Goal: Information Seeking & Learning: Learn about a topic

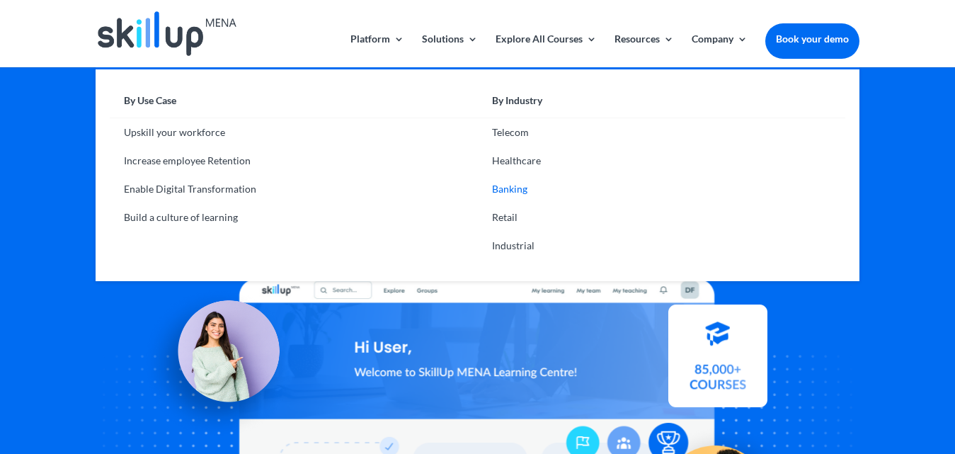
click at [511, 187] on link "Banking" at bounding box center [662, 189] width 368 height 28
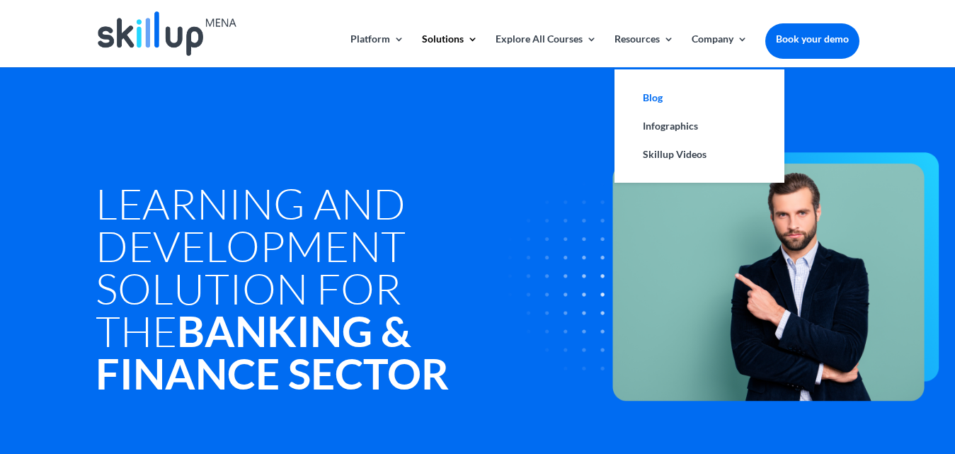
click at [646, 89] on link "Blog" at bounding box center [700, 98] width 142 height 28
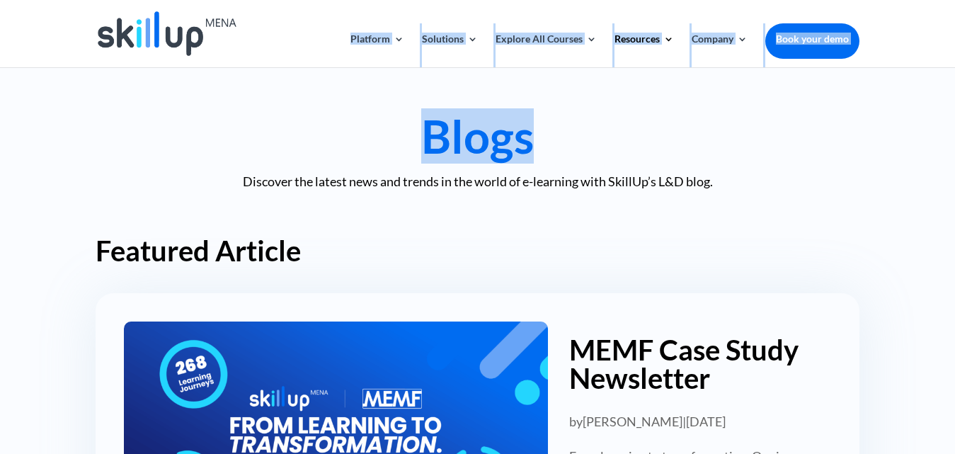
drag, startPoint x: 946, startPoint y: 59, endPoint x: 950, endPoint y: 84, distance: 25.1
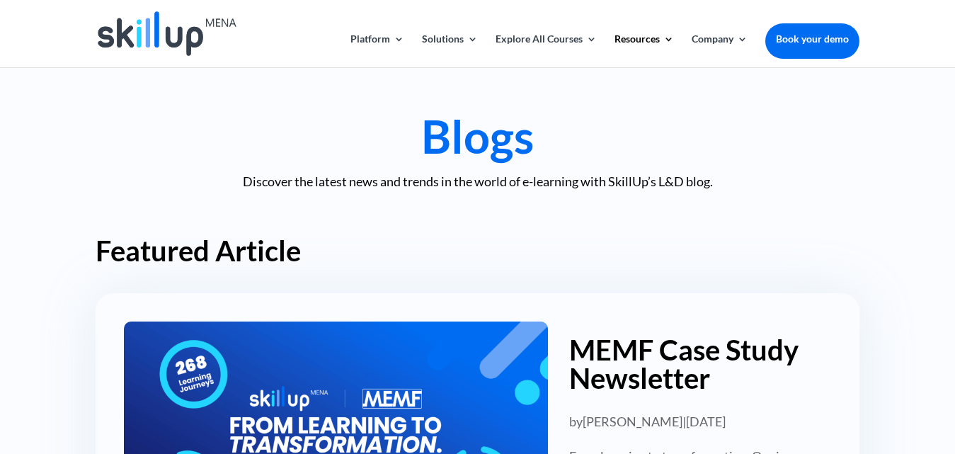
click at [914, 42] on header "Platform Content Hub Learning Management System Integrations Corporate Learning…" at bounding box center [477, 33] width 955 height 67
